Goal: Task Accomplishment & Management: Use online tool/utility

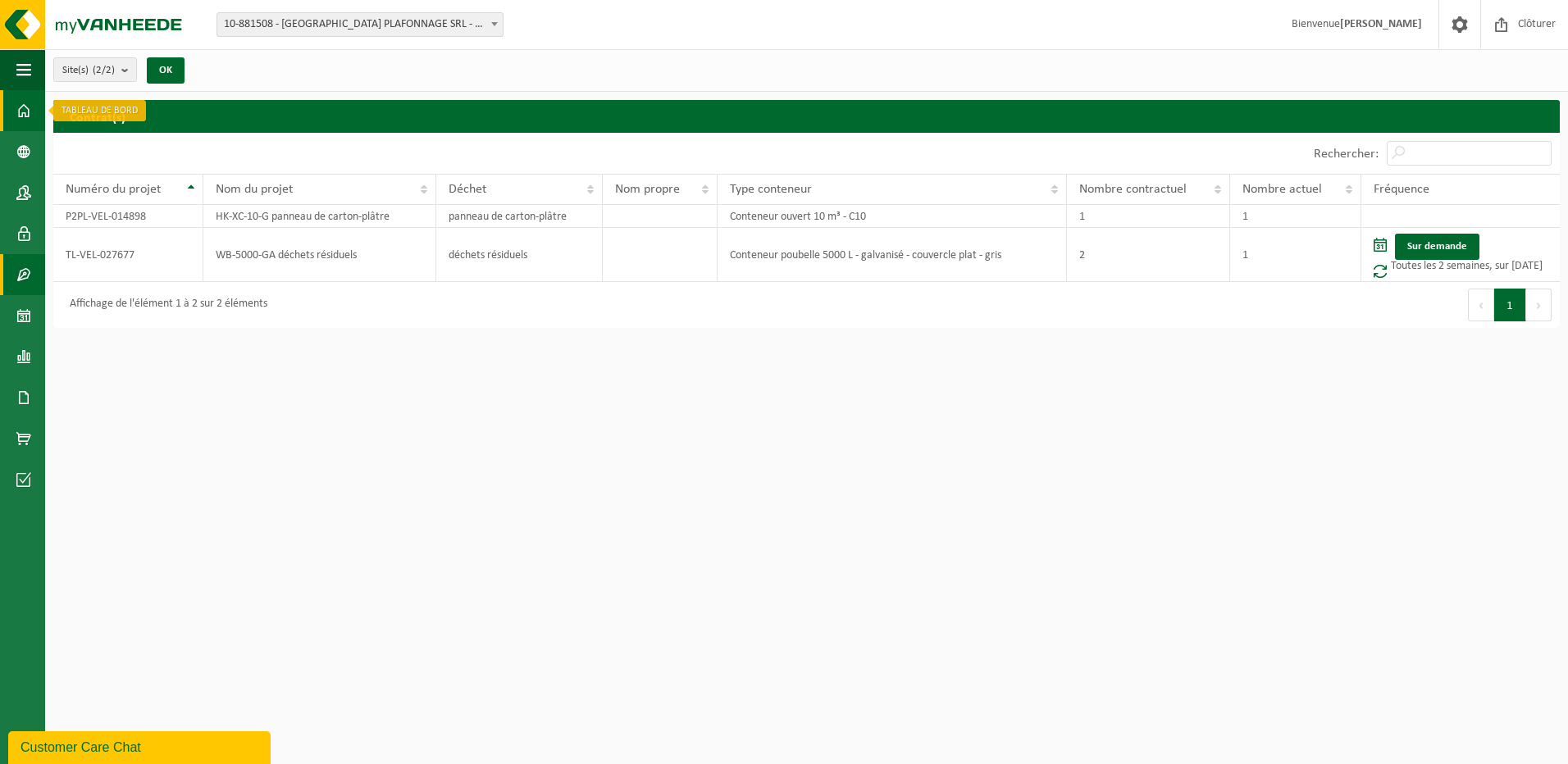
click at [23, 107] on span at bounding box center [23, 111] width 15 height 41
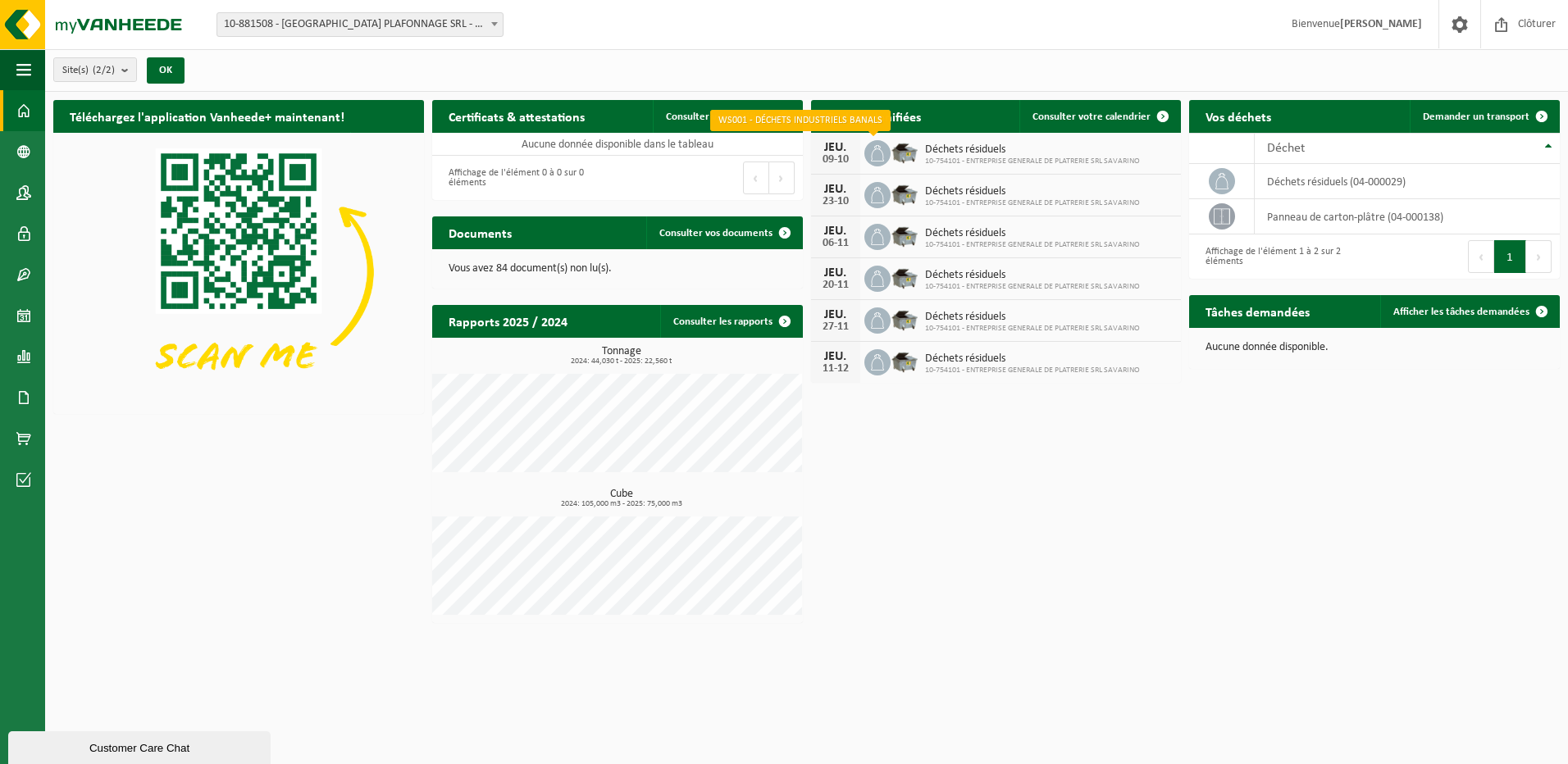
click at [880, 161] on span at bounding box center [877, 152] width 26 height 26
click at [994, 156] on span "10-754101 - ENTREPRISE GENERALE DE PLATRERIE SRL SAVARINO" at bounding box center [1032, 161] width 215 height 10
click at [922, 145] on div "Déchets résiduels 10-754101 - ENTREPRISE GENERALE DE PLATRERIE SRL SAVARINO" at bounding box center [1028, 153] width 223 height 25
click at [1071, 115] on span "Consulter votre calendrier" at bounding box center [1092, 116] width 118 height 11
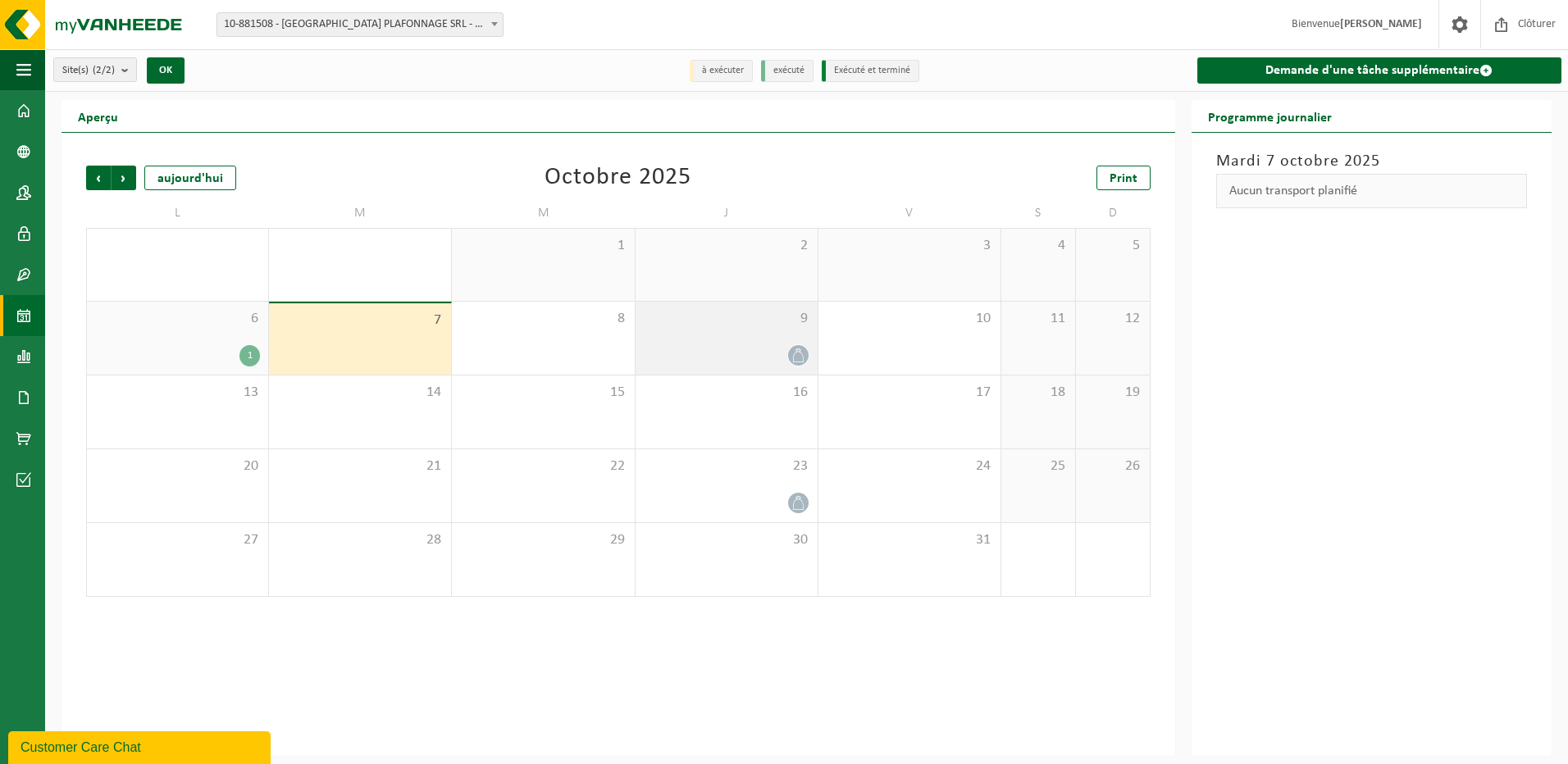
click at [796, 338] on div "9" at bounding box center [727, 338] width 183 height 73
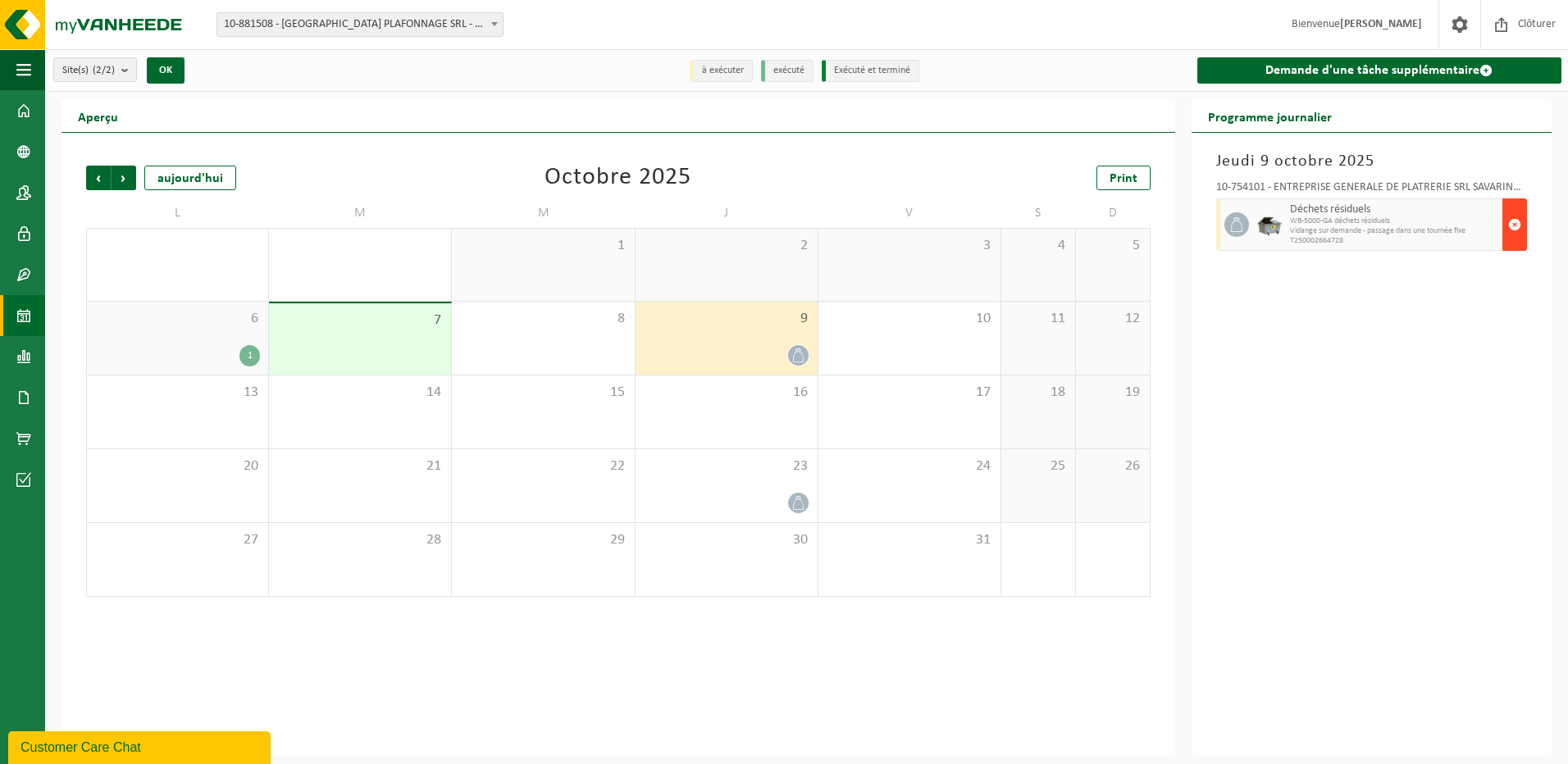
click at [1518, 214] on span "button" at bounding box center [1516, 225] width 14 height 33
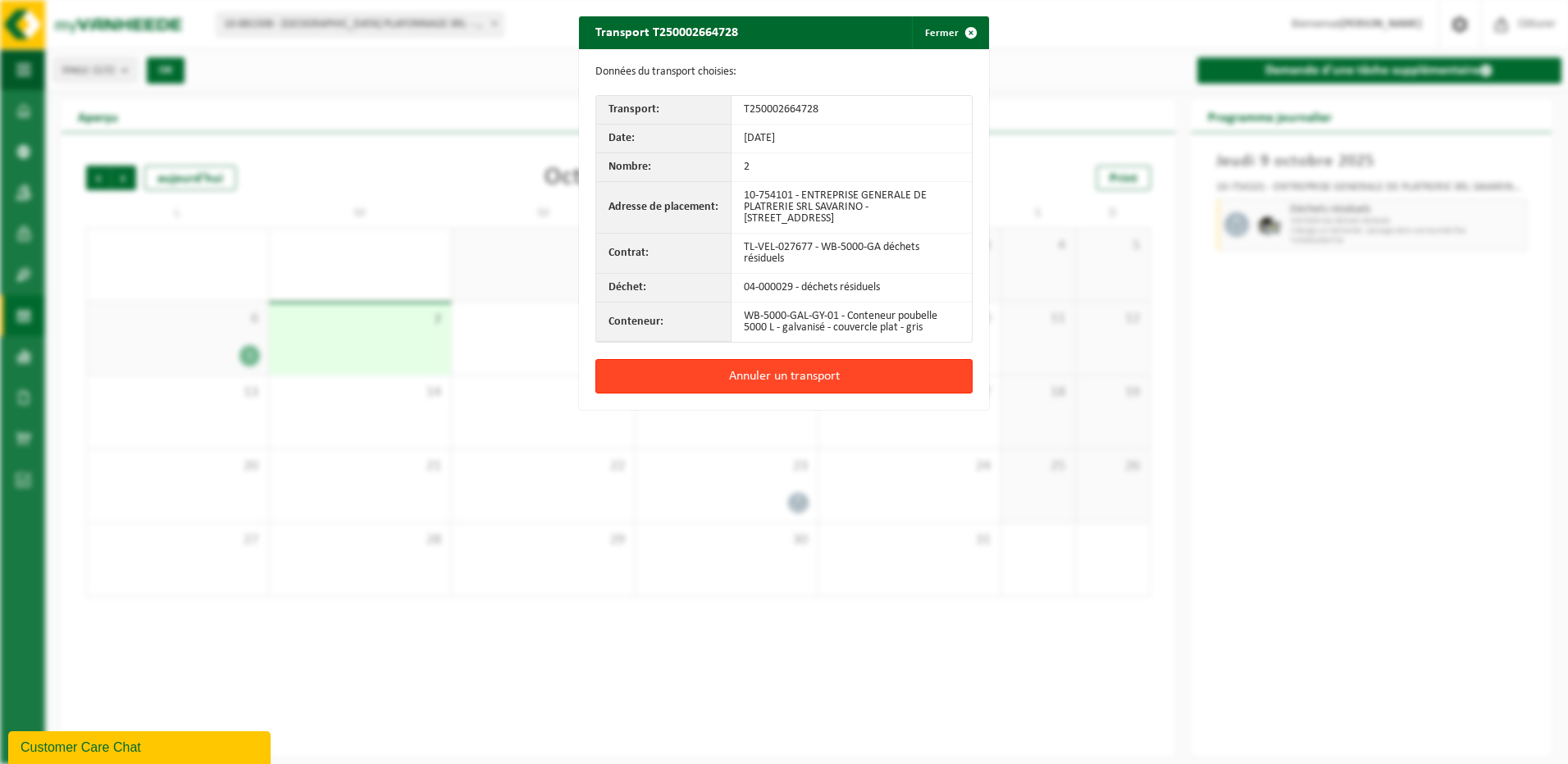
click at [791, 382] on button "Annuler un transport" at bounding box center [784, 376] width 378 height 34
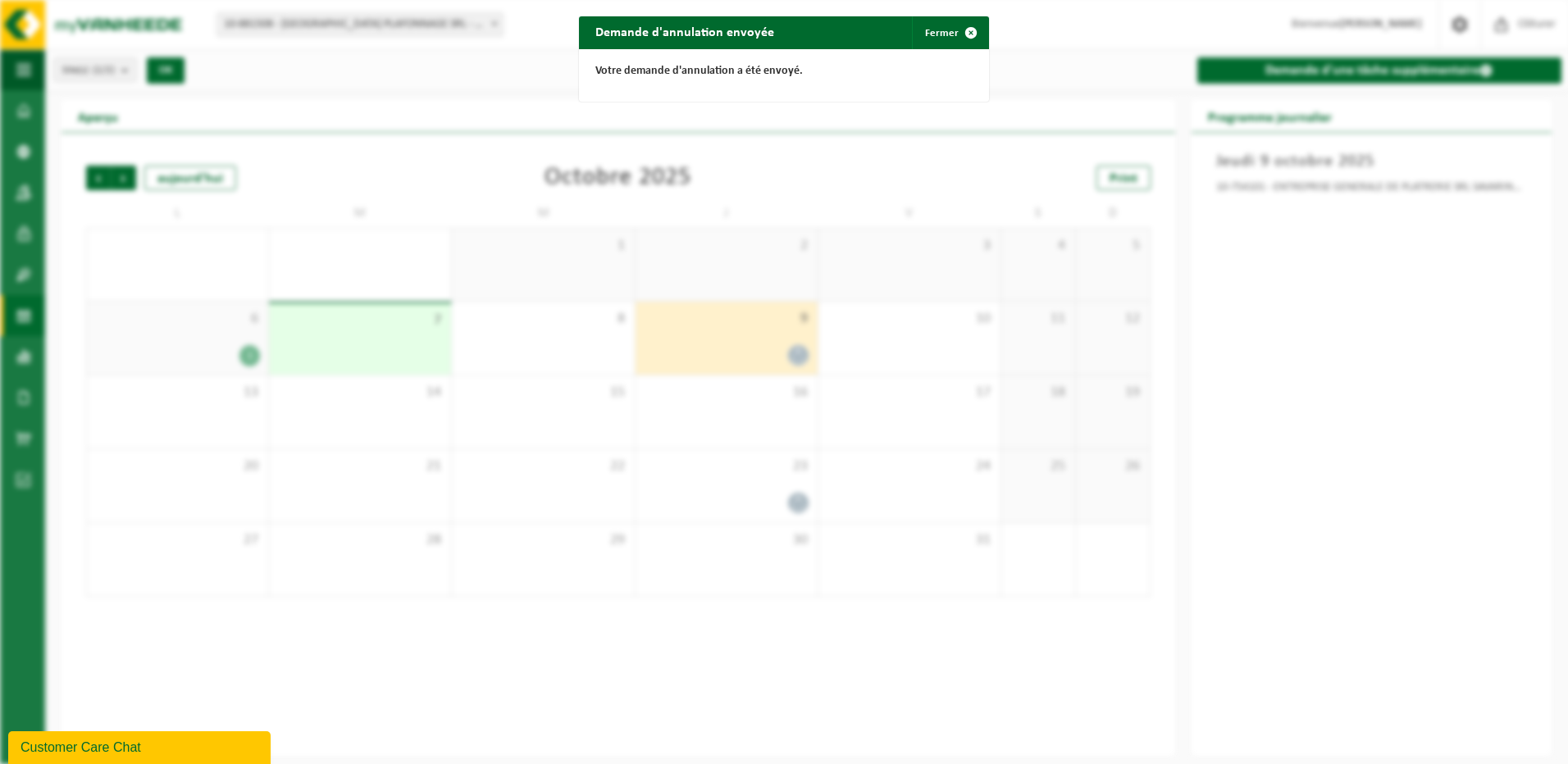
click at [941, 349] on div "Demande d'annulation envoyée Fermer Votre demande d'annulation a été envoyé." at bounding box center [784, 382] width 1568 height 764
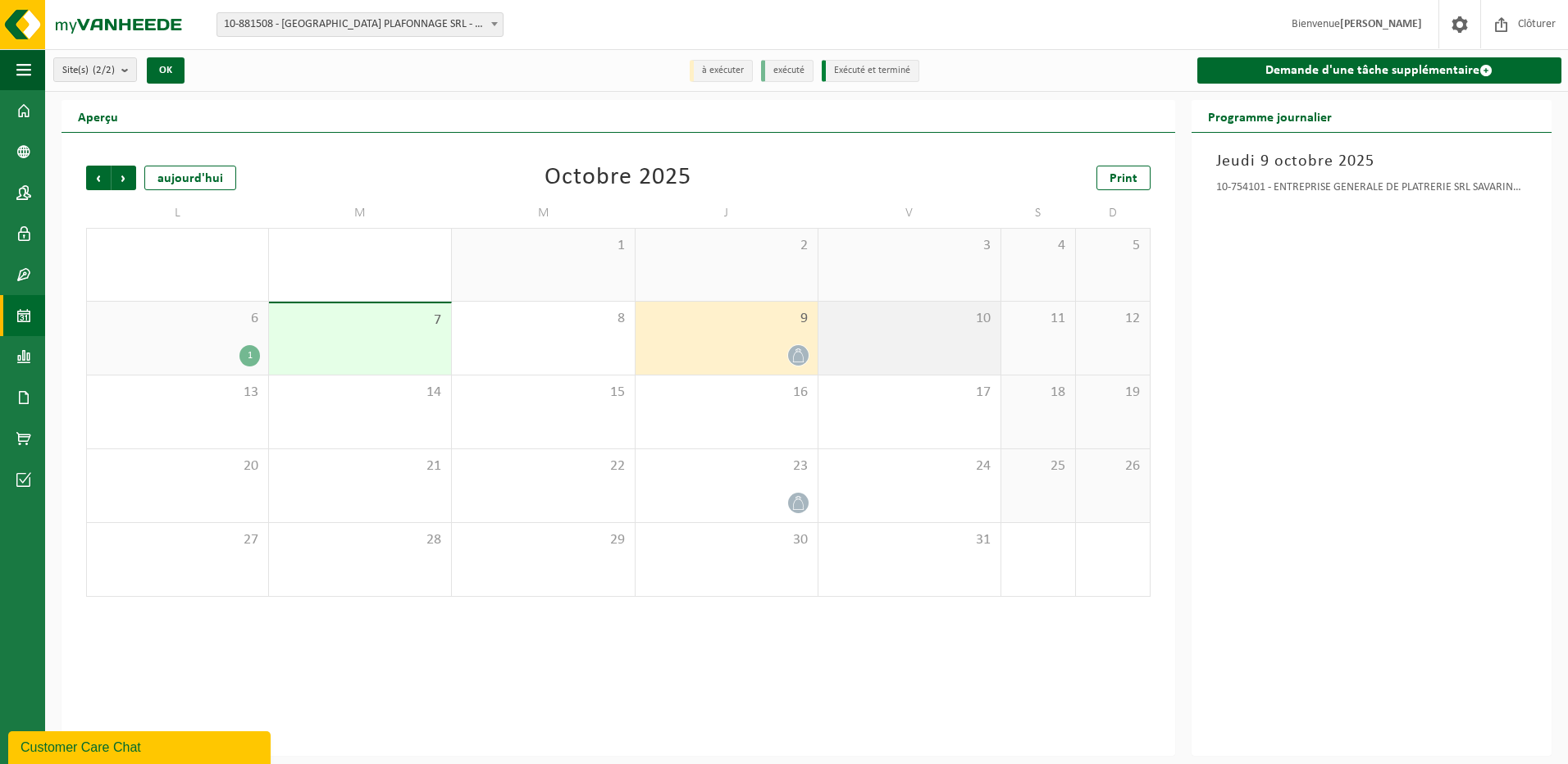
click at [941, 348] on div "10" at bounding box center [910, 338] width 183 height 73
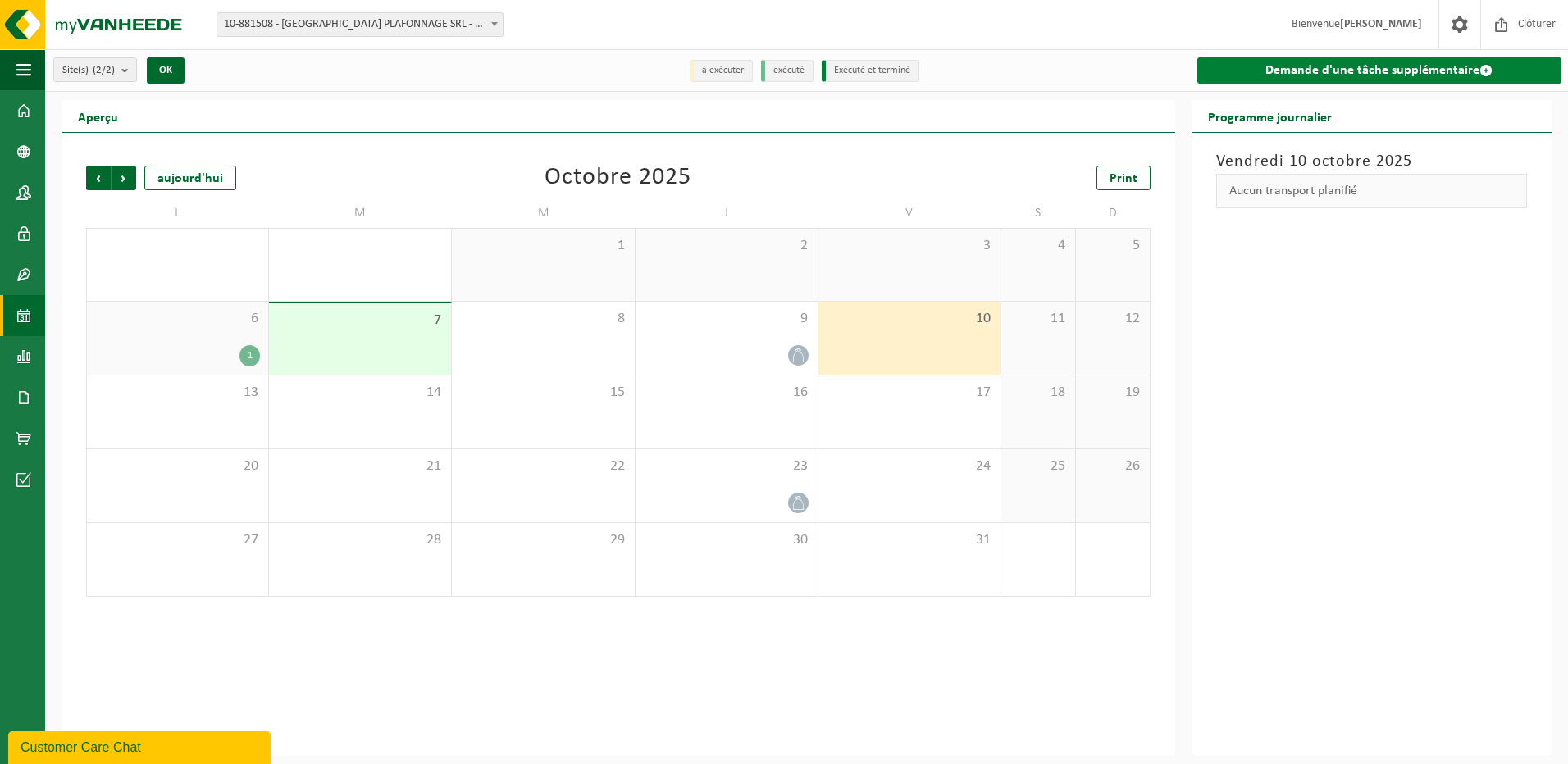
click at [1437, 61] on link "Demande d'une tâche supplémentaire" at bounding box center [1379, 70] width 364 height 26
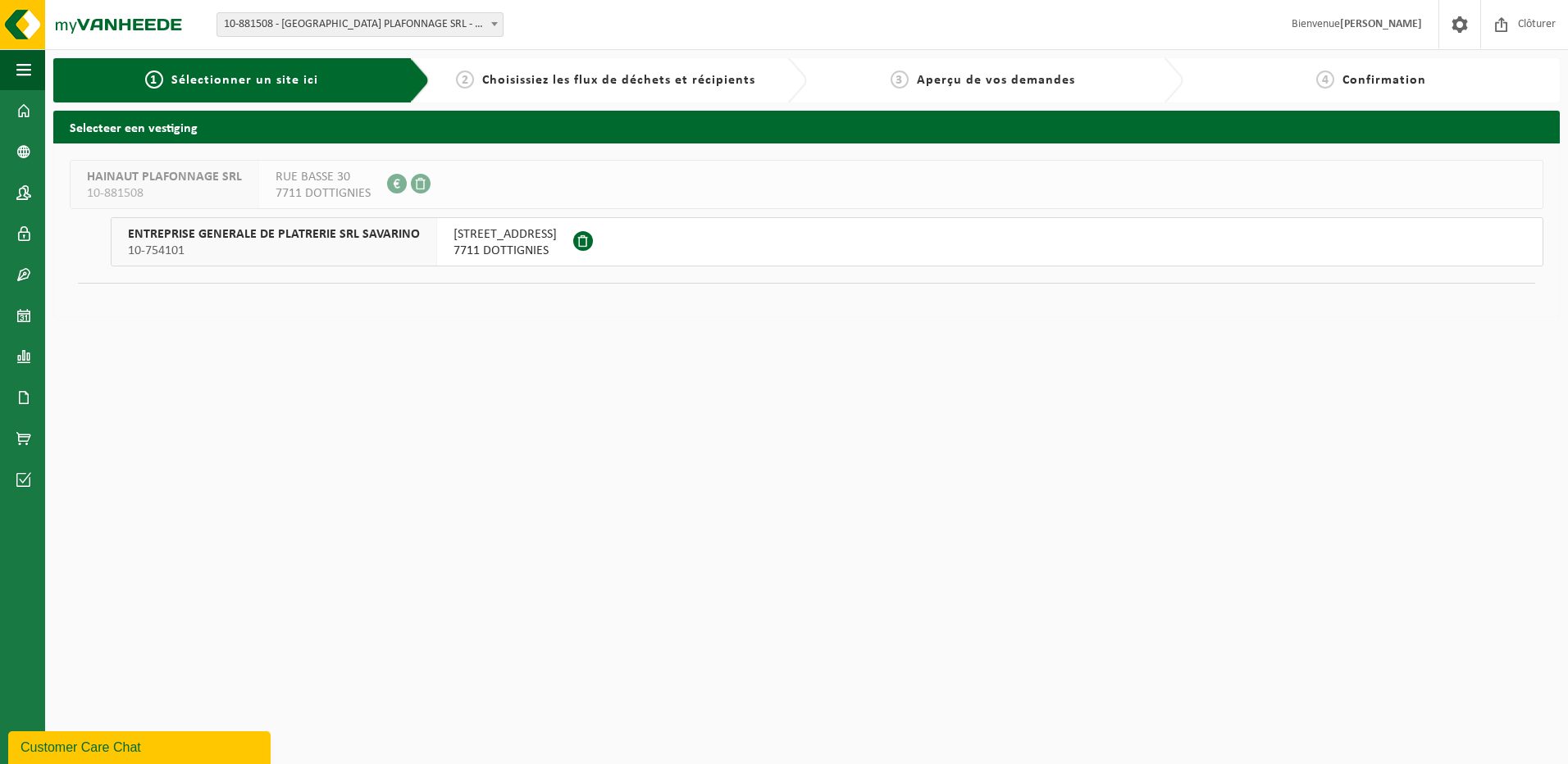
click at [530, 249] on span "7711 DOTTIGNIES" at bounding box center [505, 250] width 103 height 17
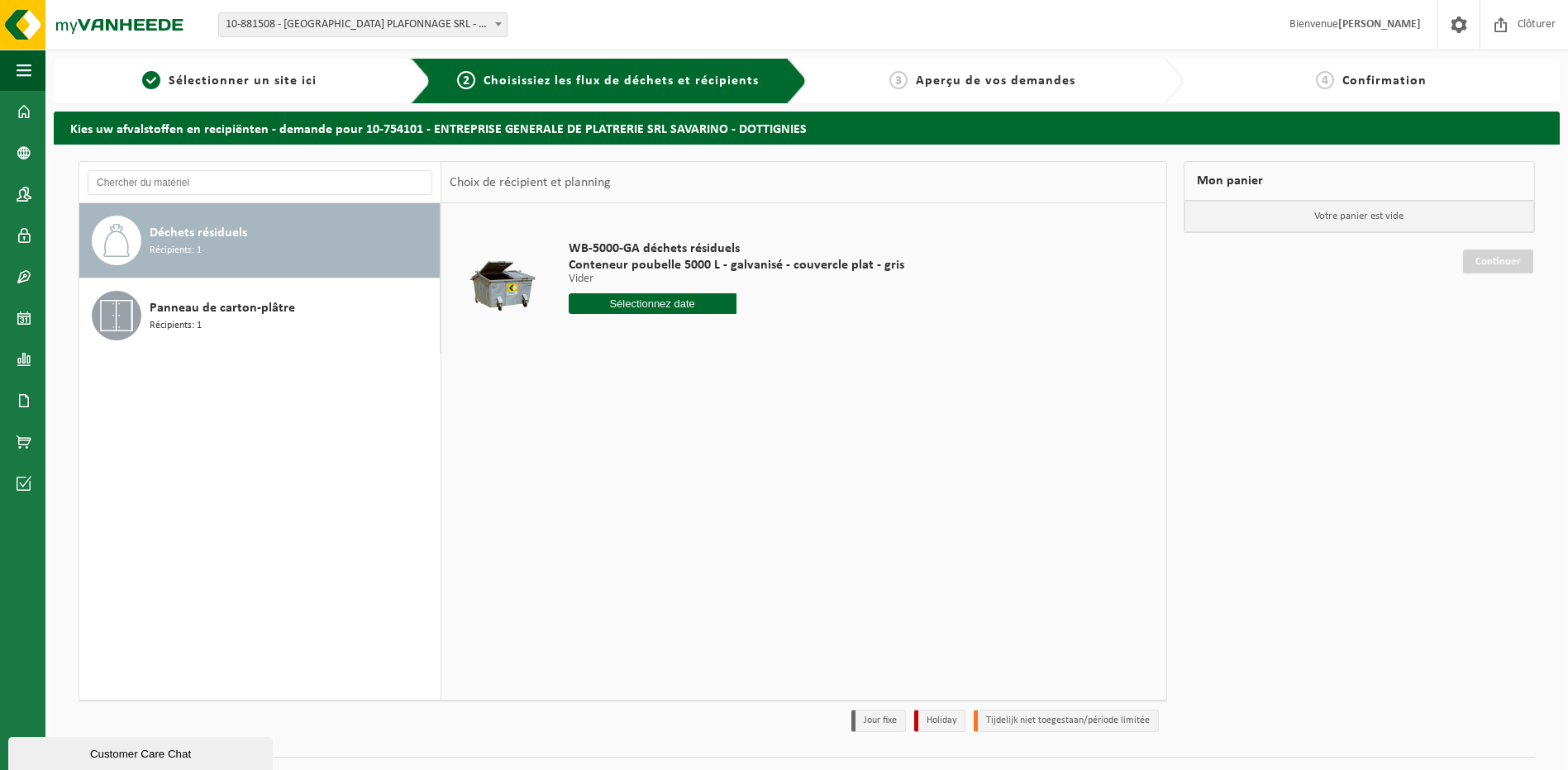
click at [690, 297] on input "text" at bounding box center [651, 303] width 167 height 21
click at [701, 423] on div "29 30 1 2 3 4 5 6 7 8 9 10 11 12 13 14 15 16 17 18 19 20 21 22 23 24 25 26 27 2…" at bounding box center [671, 450] width 203 height 132
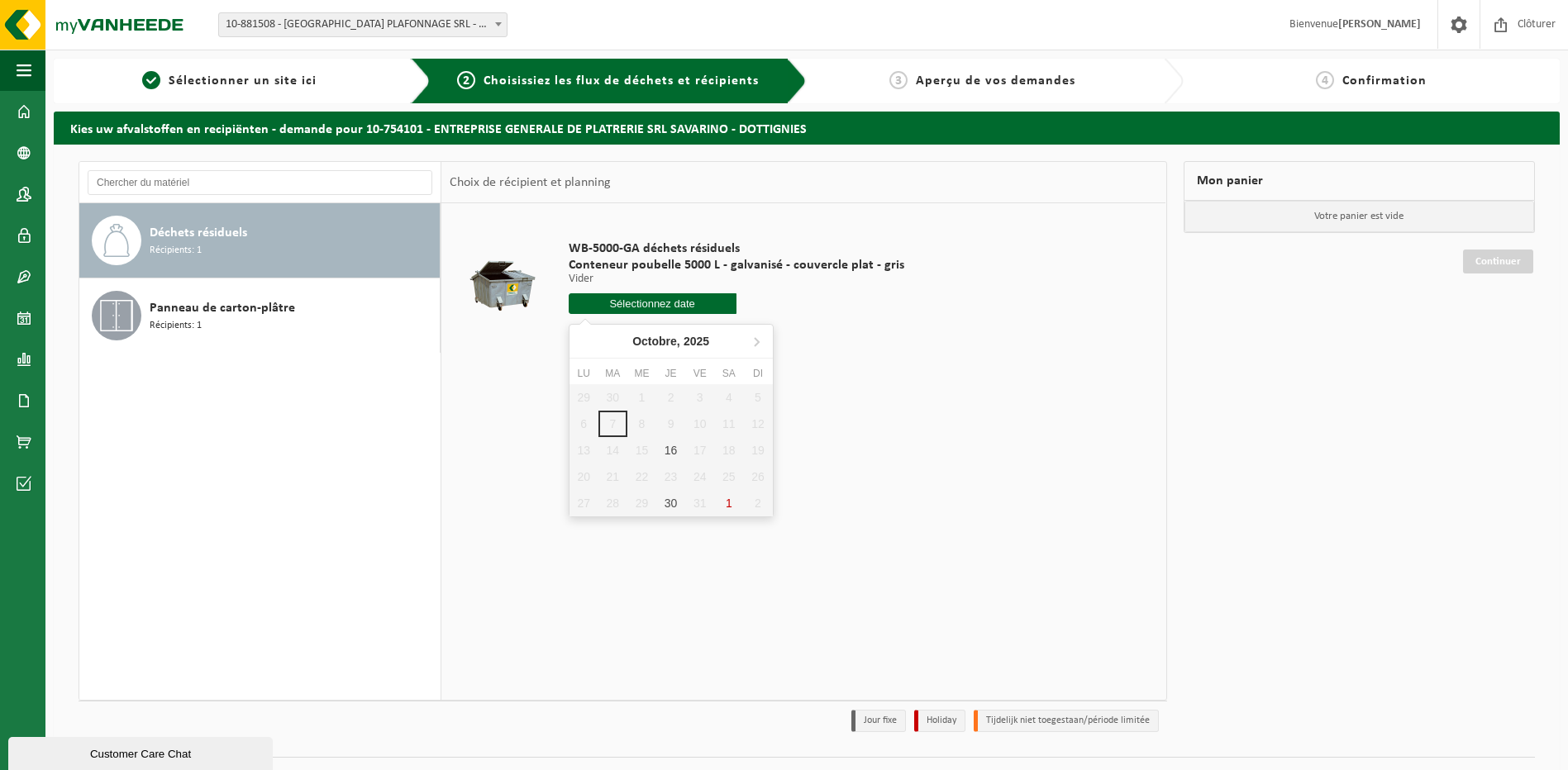
click at [695, 298] on input "text" at bounding box center [651, 303] width 167 height 21
click at [753, 341] on icon at bounding box center [755, 340] width 26 height 26
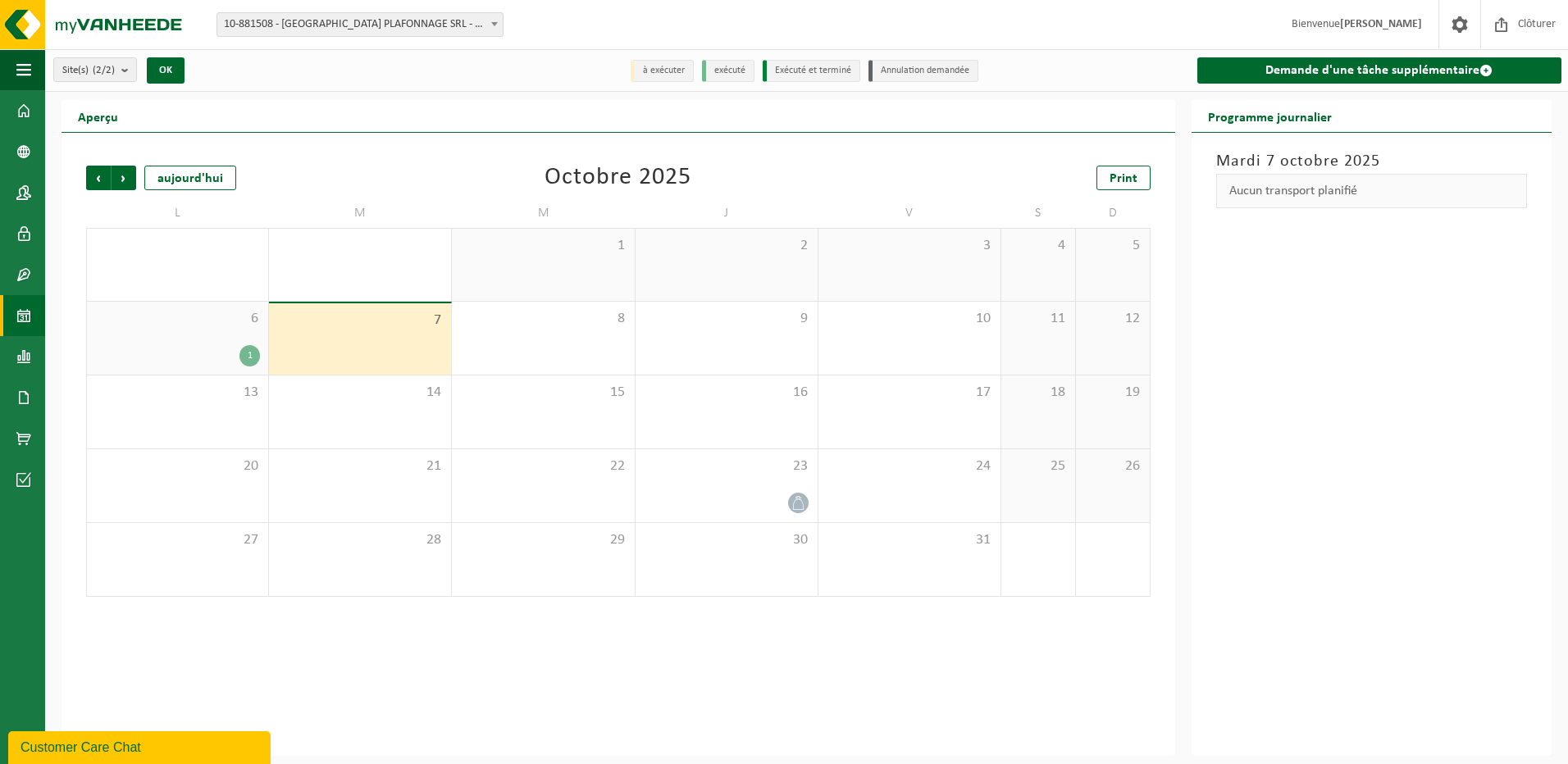
click at [111, 758] on button "Customer Care Chat" at bounding box center [139, 748] width 262 height 33
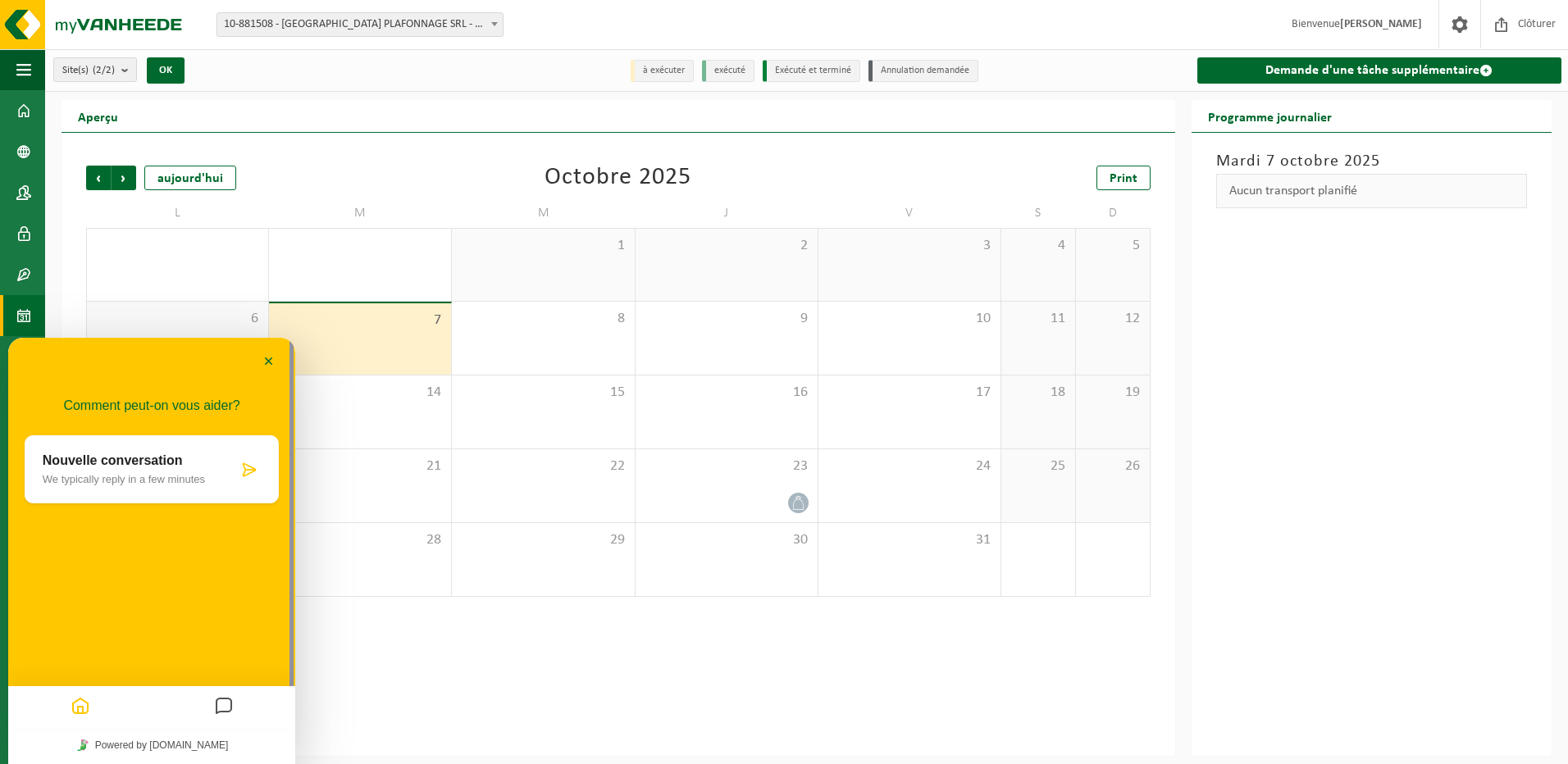
click at [219, 698] on icon "Messages" at bounding box center [223, 707] width 19 height 32
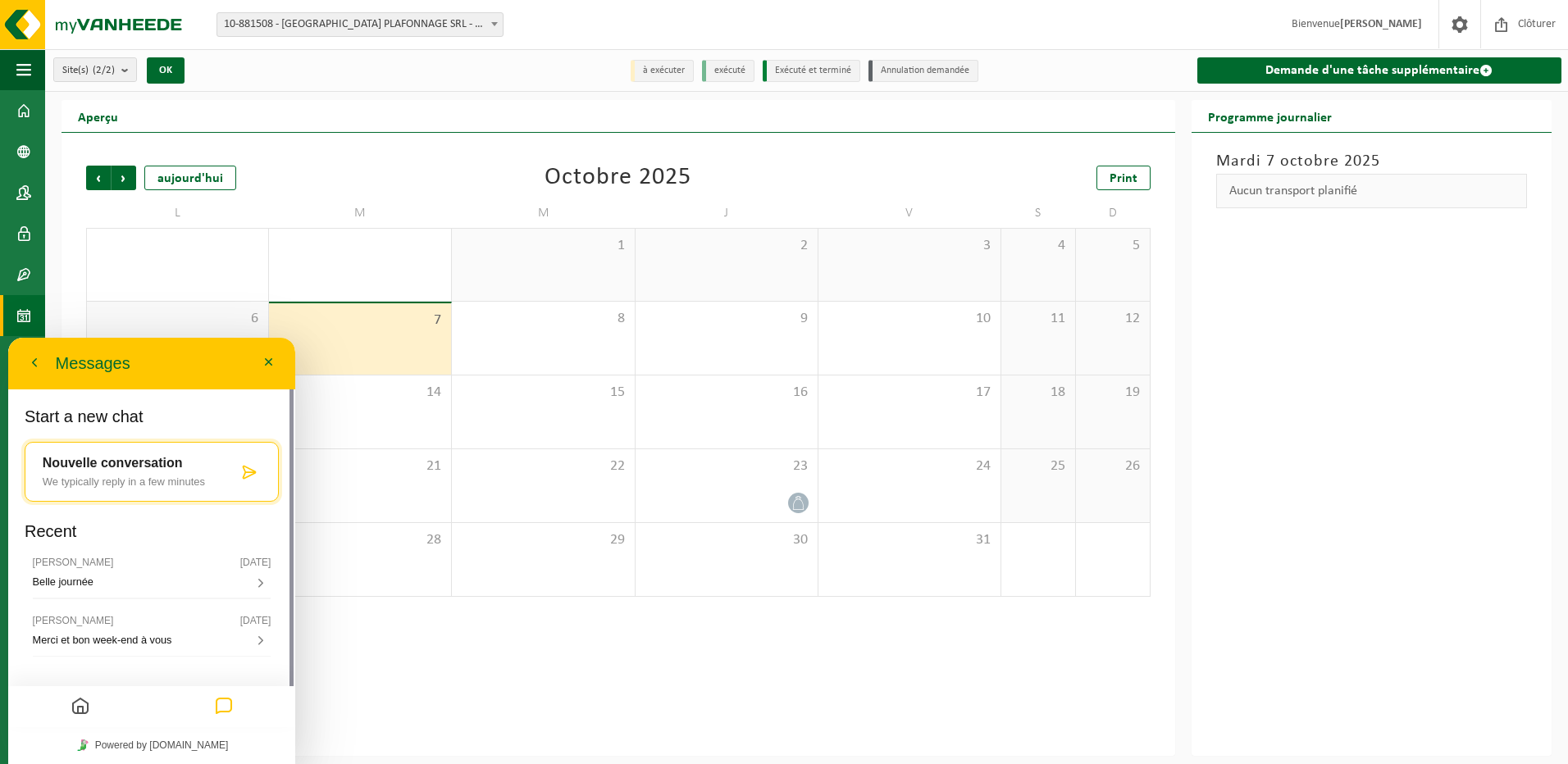
click at [238, 470] on div at bounding box center [250, 472] width 23 height 17
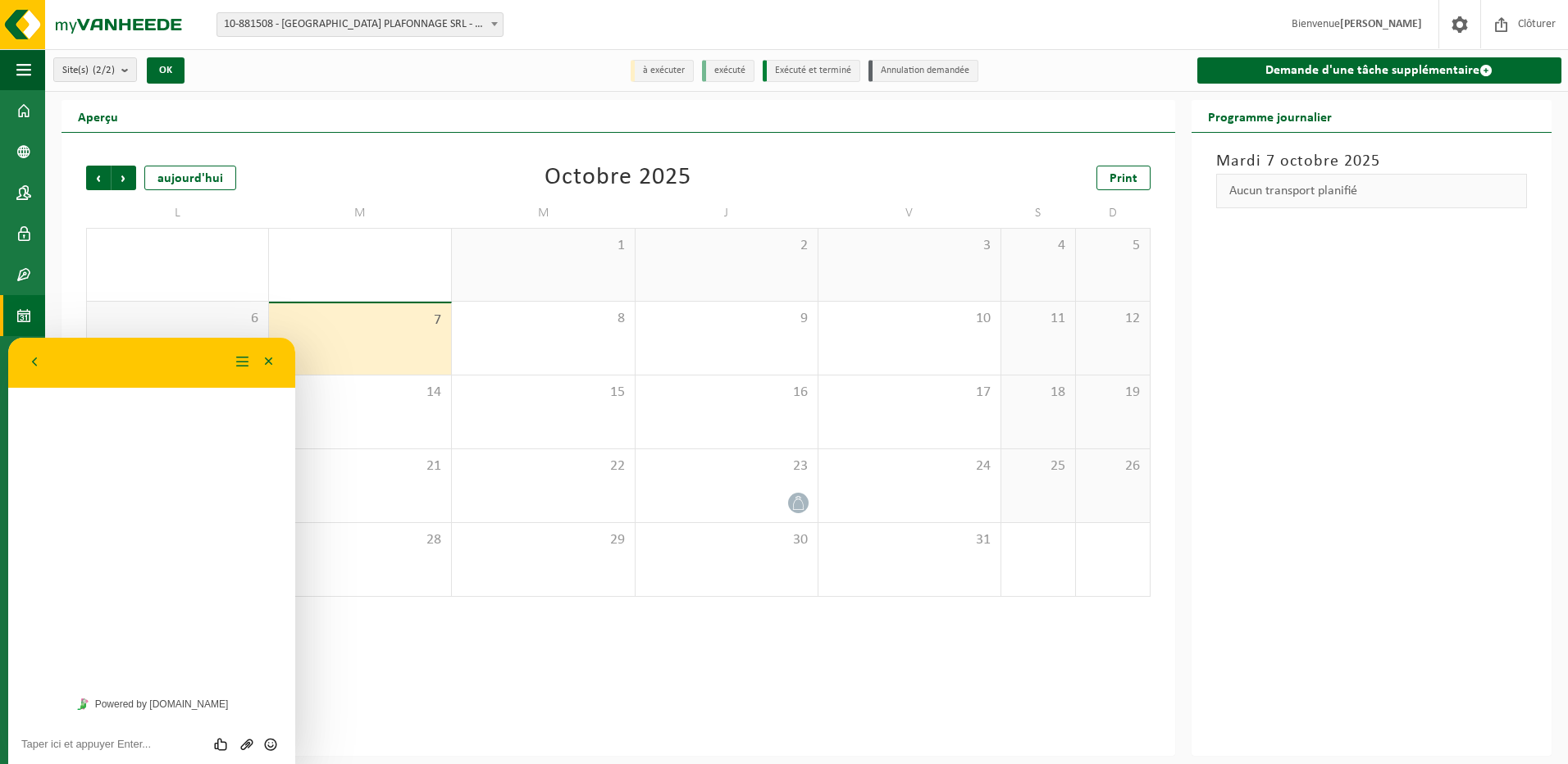
click at [140, 445] on div "Comment peut-on vous aider? Nouvelle conversation We typically reply in a few m…" at bounding box center [151, 512] width 287 height 348
click at [115, 745] on textarea at bounding box center [151, 745] width 261 height 14
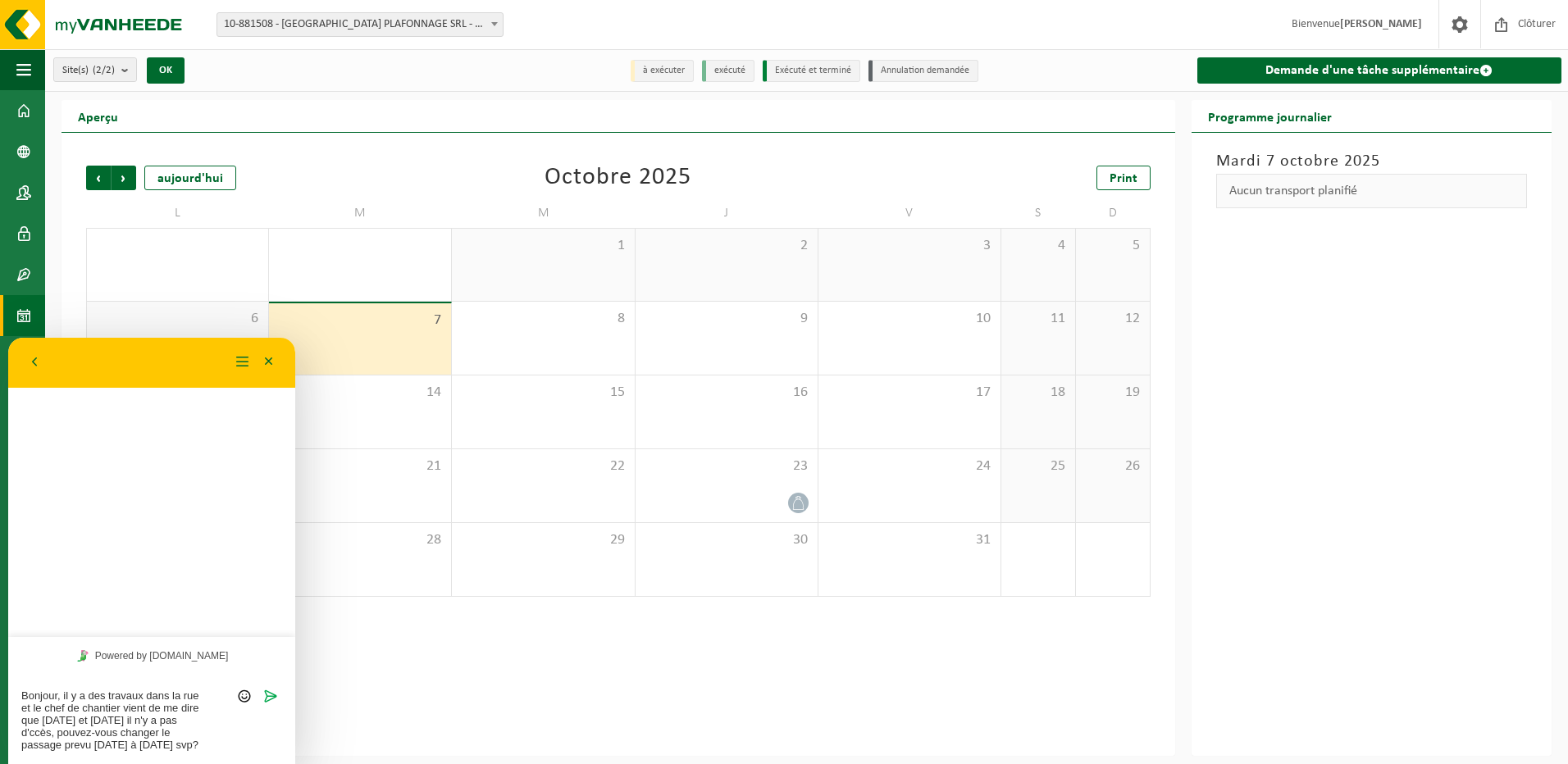
click at [180, 723] on textarea "Bonjour, il y a des travaux dans la rue et le chef de chantier vient de me dire…" at bounding box center [151, 719] width 261 height 61
click at [196, 731] on textarea "Bonjour, il y a des travaux dans la rue et le chef de chantier vient de me dire…" at bounding box center [151, 719] width 261 height 61
type textarea "Bonjour, il y a des travaux dans la rue et le chef de chantier vient de me dire…"
click at [278, 700] on button "Envoyer" at bounding box center [270, 696] width 23 height 17
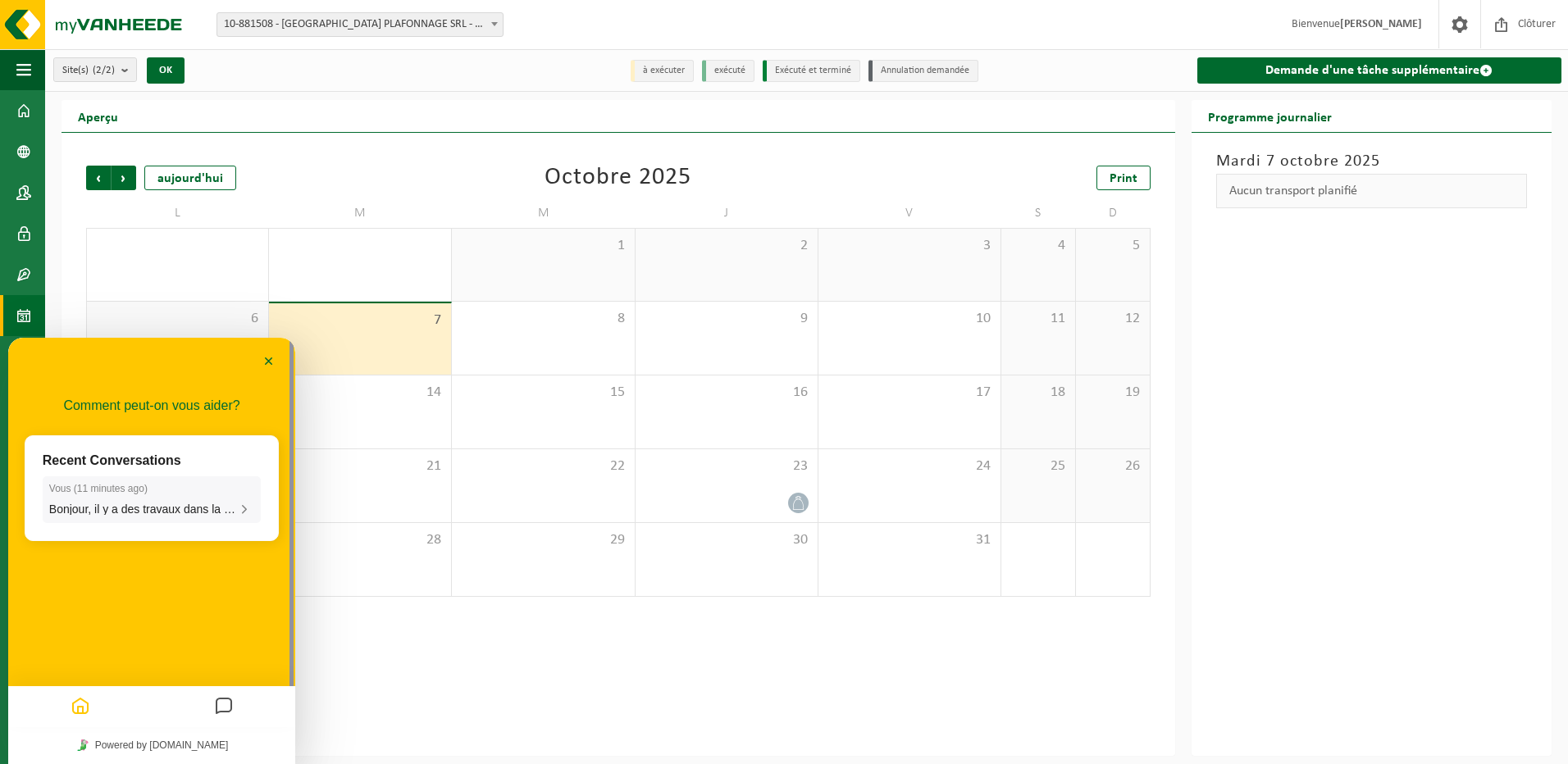
click at [162, 490] on p "Vous ( 11 minutes ago )" at bounding box center [151, 489] width 205 height 12
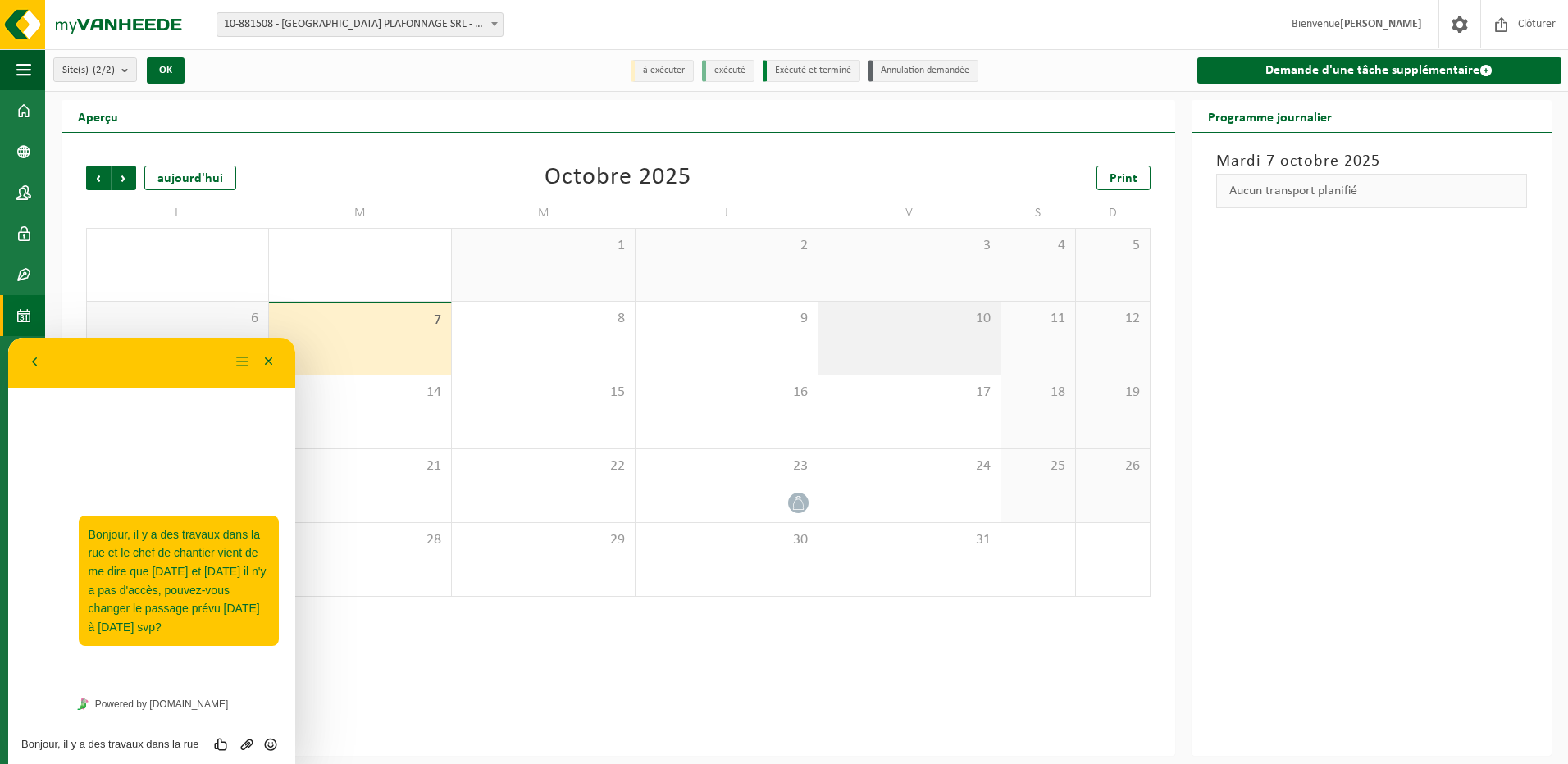
click at [930, 354] on div "10" at bounding box center [910, 338] width 183 height 73
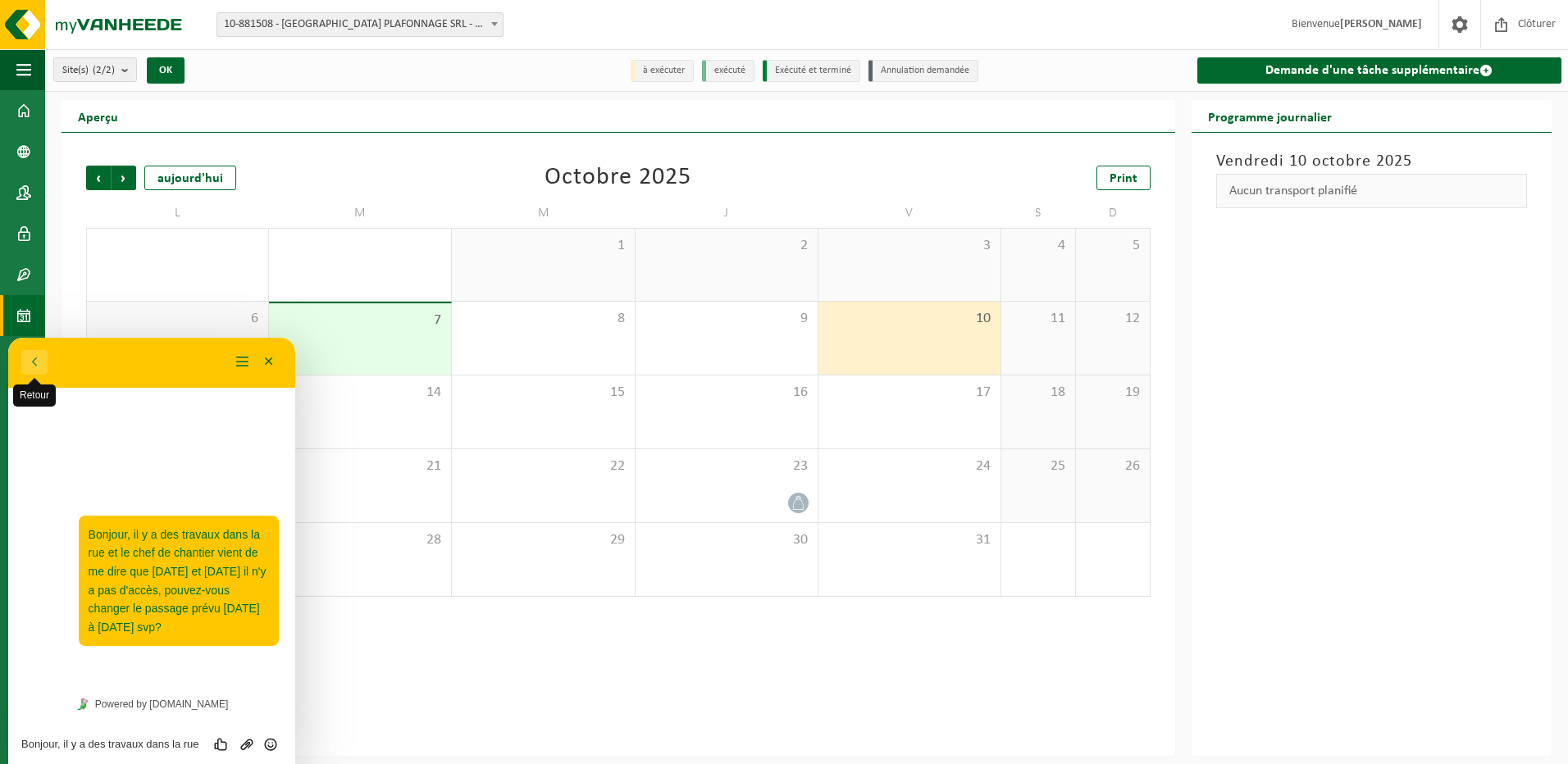
click at [40, 356] on button "Retour" at bounding box center [34, 362] width 26 height 24
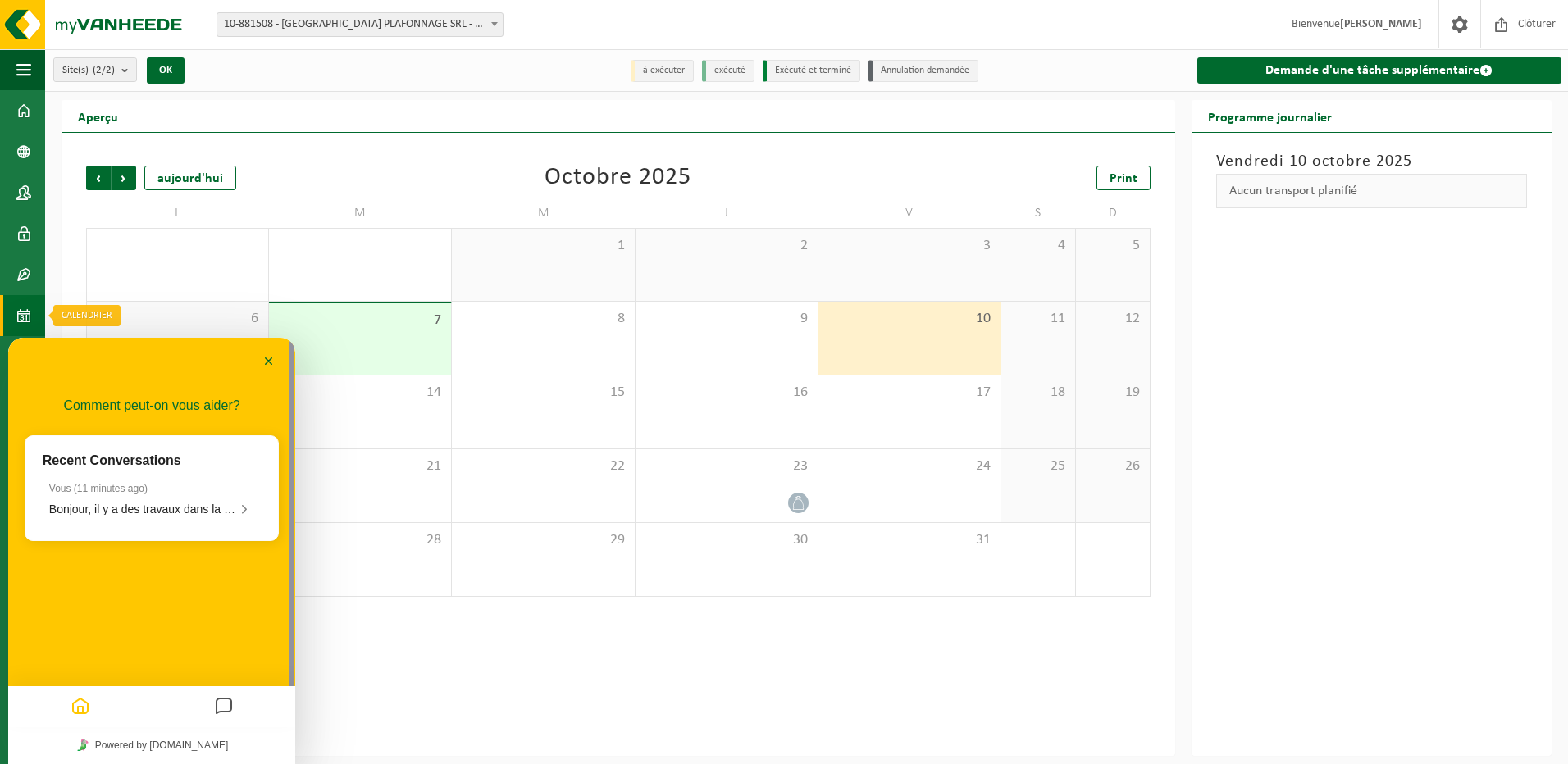
click at [29, 309] on span at bounding box center [23, 316] width 15 height 41
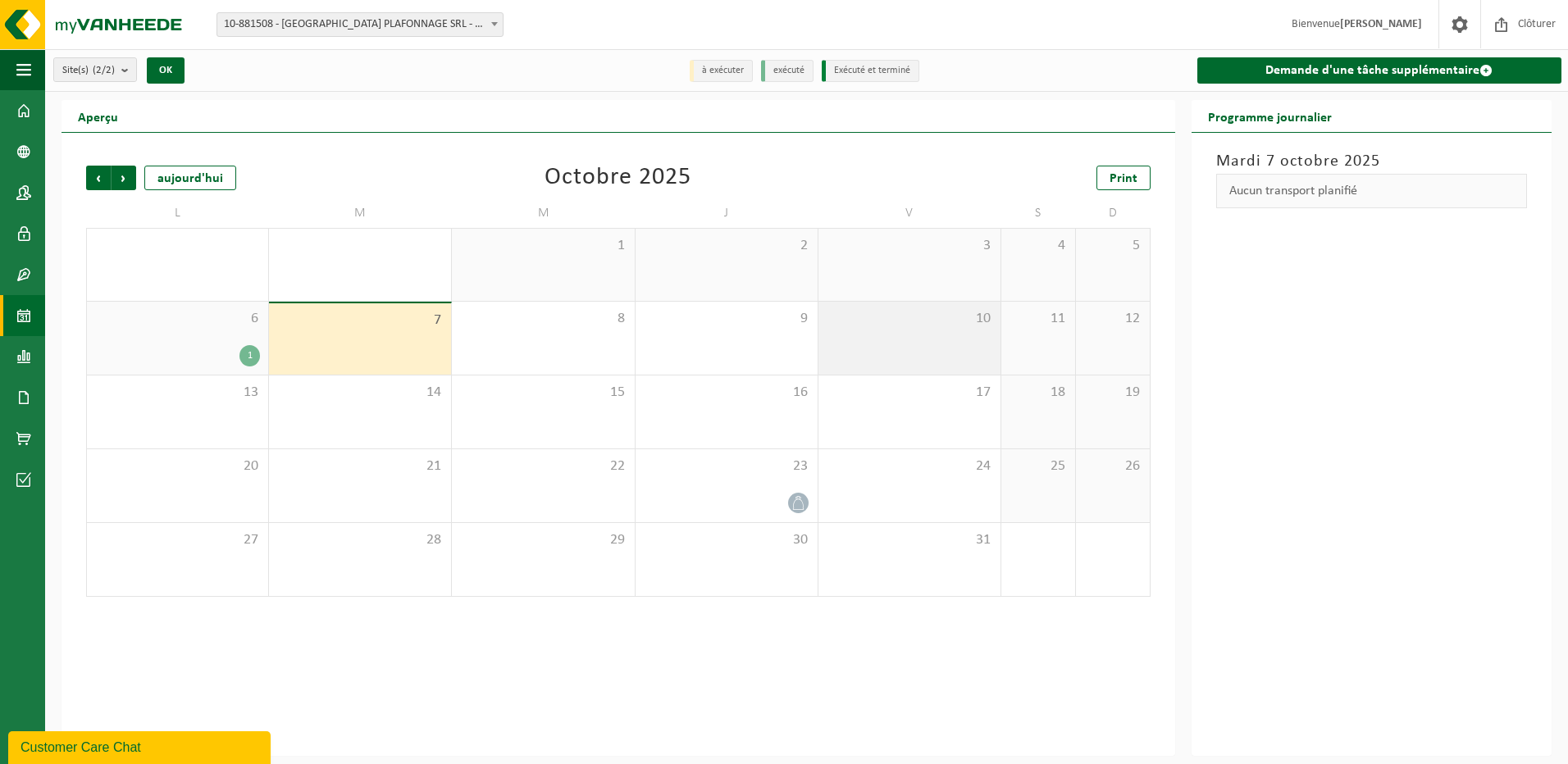
click at [896, 326] on span "10" at bounding box center [910, 318] width 166 height 18
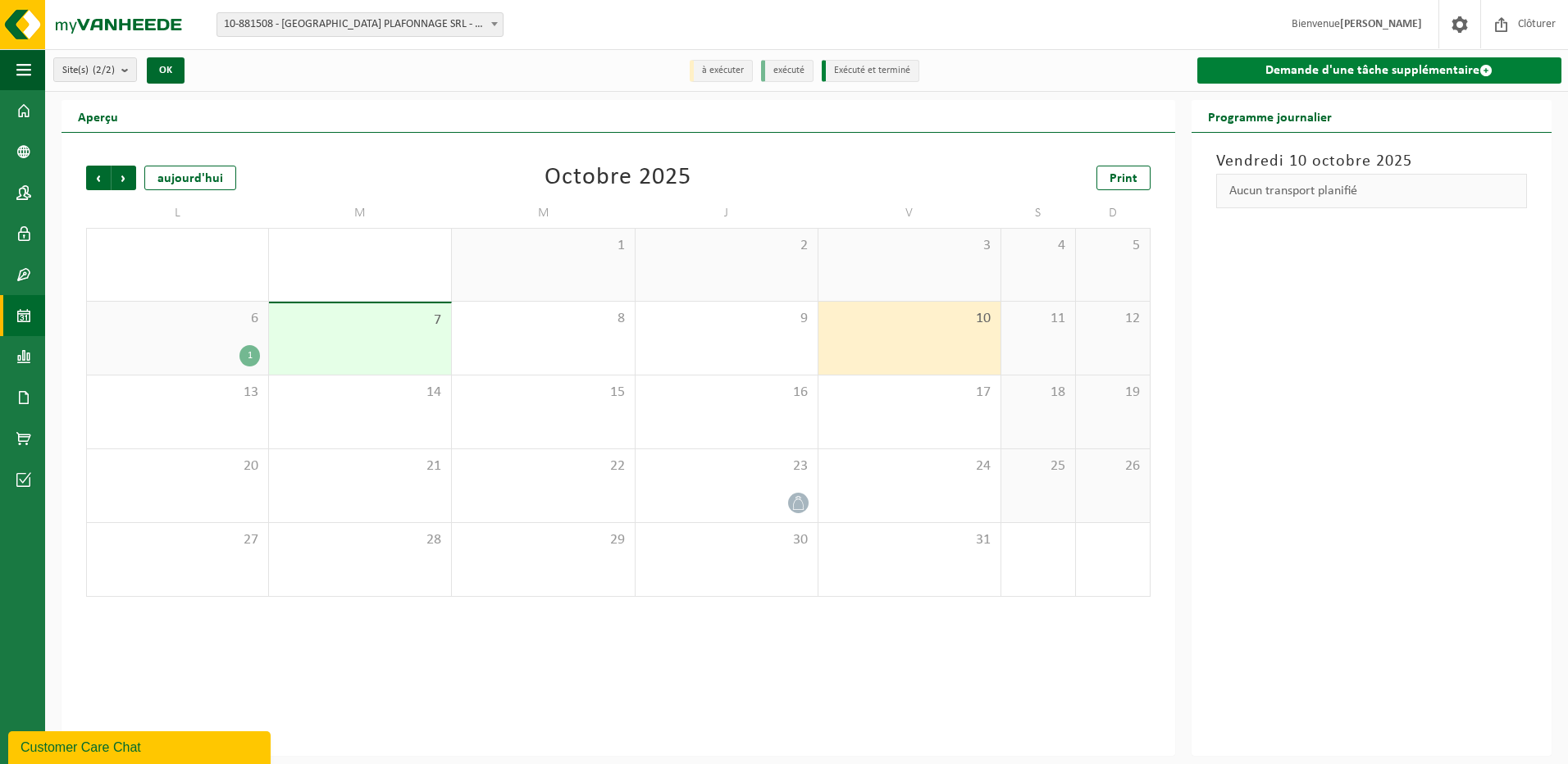
click at [1295, 60] on link "Demande d'une tâche supplémentaire" at bounding box center [1379, 70] width 364 height 26
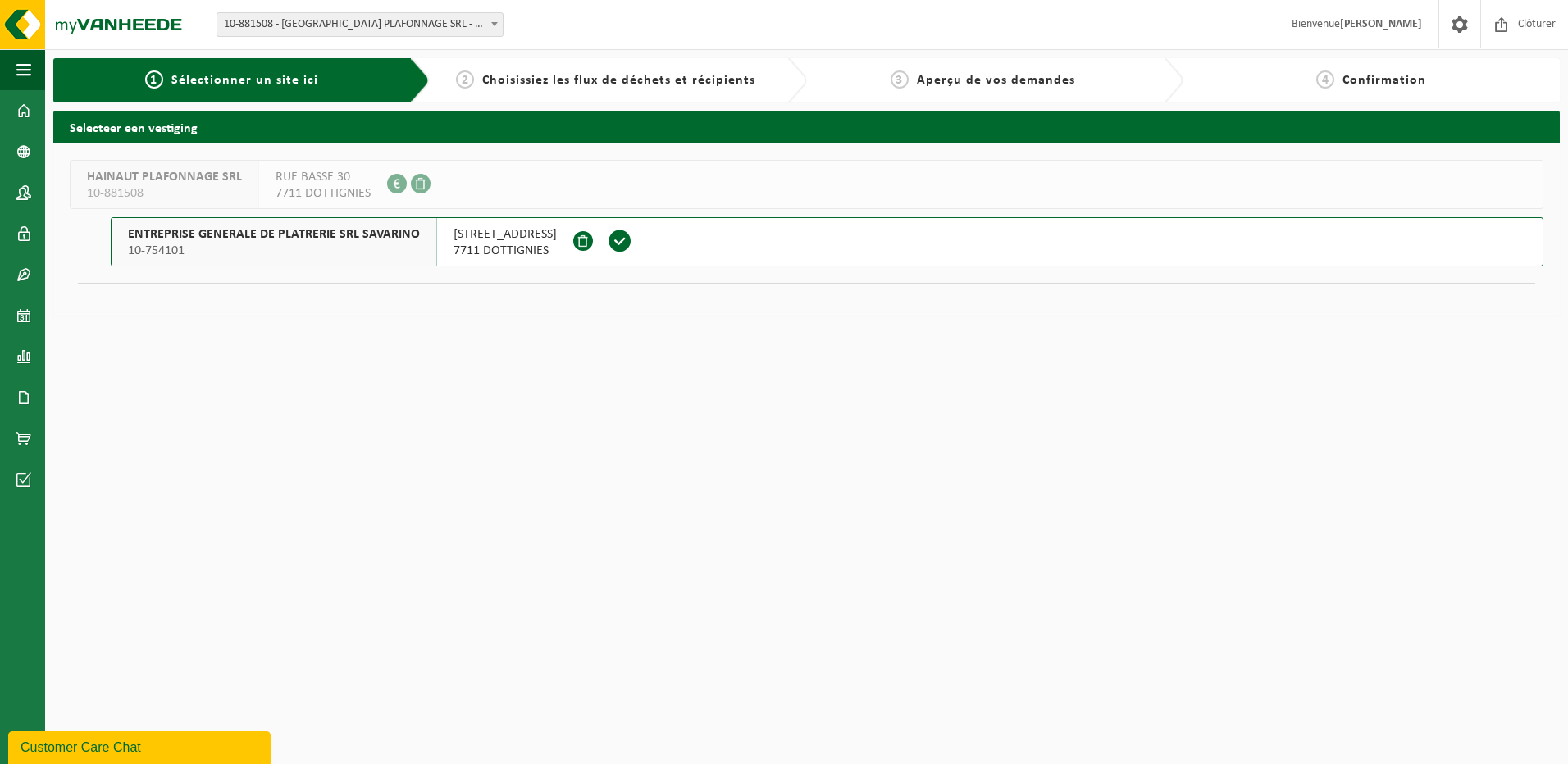
click at [530, 252] on span "7711 DOTTIGNIES" at bounding box center [505, 250] width 103 height 17
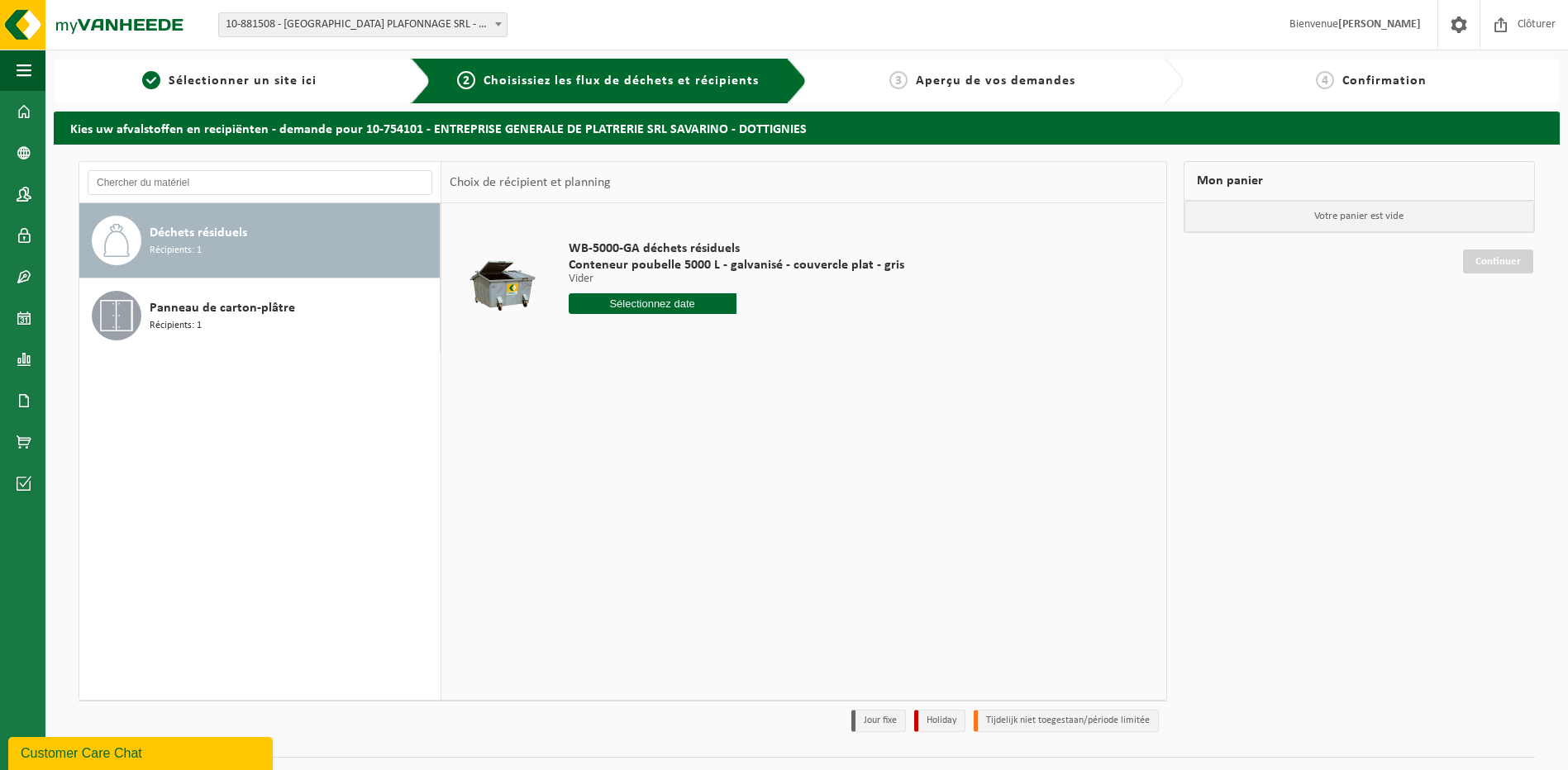
click at [343, 251] on div "Déchets résiduels Récipients: 1" at bounding box center [292, 240] width 286 height 50
click at [685, 299] on input "text" at bounding box center [651, 303] width 167 height 21
click at [705, 424] on div "29 30 1 2 3 4 5 6 7 8 9 10 11 12 13 14 15 16 17 18 19 20 21 22 23 24 25 26 27 2…" at bounding box center [671, 450] width 203 height 132
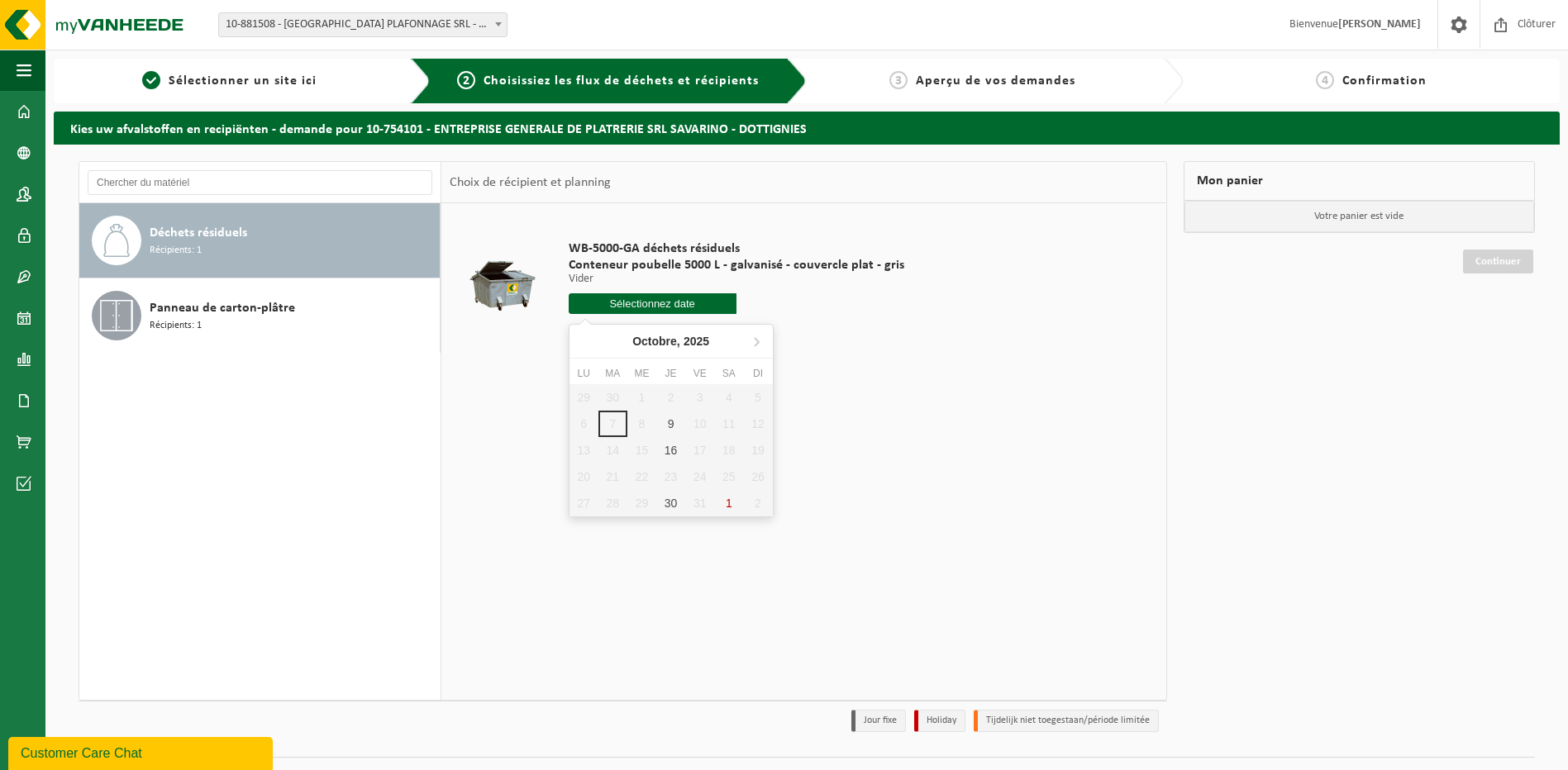
click at [705, 424] on div "29 30 1 2 3 4 5 6 7 8 9 10 11 12 13 14 15 16 17 18 19 20 21 22 23 24 25 26 27 2…" at bounding box center [671, 450] width 203 height 132
click at [1095, 294] on td "WB-5000-GA déchets résiduels Conteneur poubelle 5000 L - galvanisé - couvercle …" at bounding box center [857, 281] width 602 height 140
